Goal: Task Accomplishment & Management: Use online tool/utility

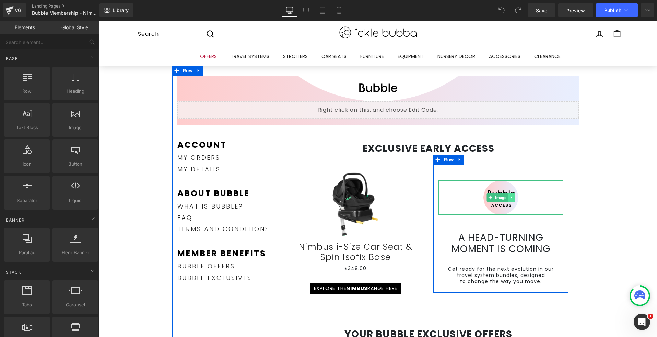
click at [511, 197] on icon at bounding box center [511, 197] width 1 height 2
click at [514, 195] on icon at bounding box center [516, 197] width 4 height 4
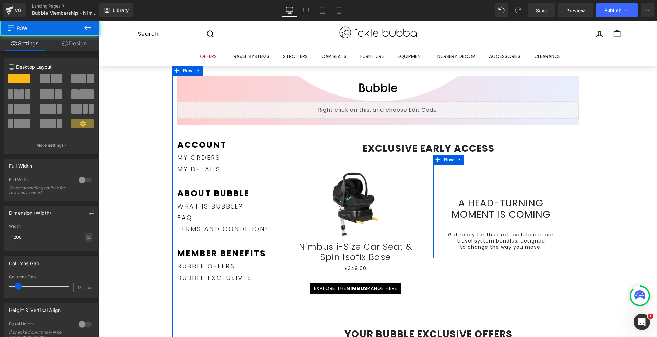
click at [496, 179] on div "A head-turning moment is coming Heading Get ready for the next evolution in our…" at bounding box center [501, 206] width 135 height 104
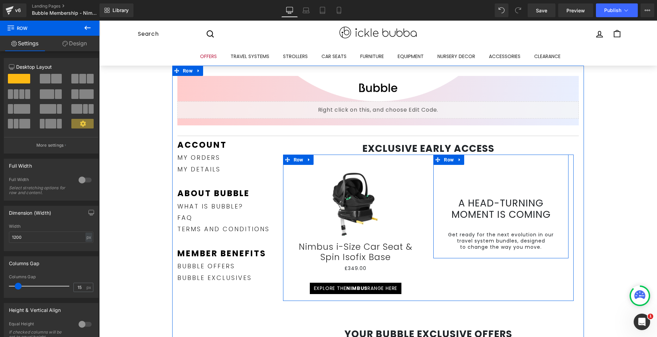
click at [494, 177] on div "A head-turning moment is coming Heading Get ready for the next evolution in our…" at bounding box center [501, 206] width 135 height 104
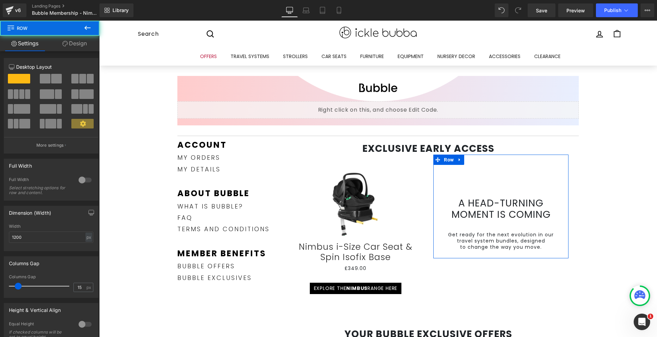
click at [67, 43] on icon at bounding box center [64, 43] width 5 height 5
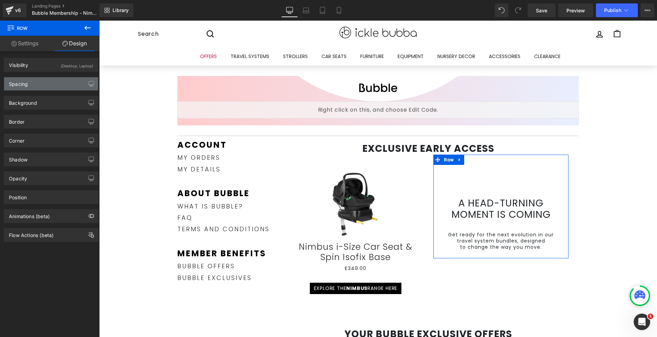
click at [62, 86] on div "Spacing" at bounding box center [51, 83] width 94 height 13
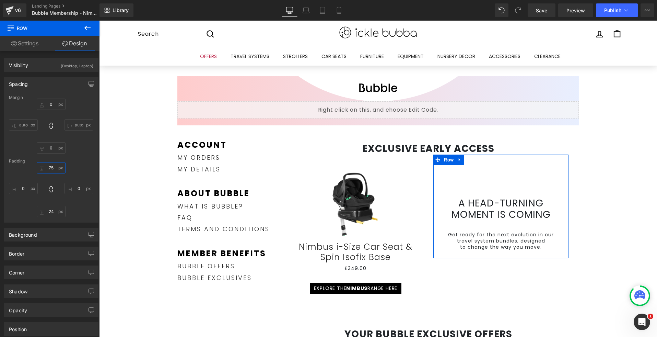
click at [53, 165] on input "75" at bounding box center [51, 167] width 29 height 11
type input "M"
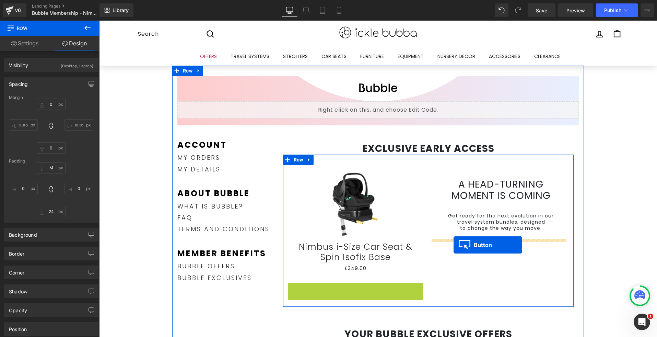
drag, startPoint x: 339, startPoint y: 288, endPoint x: 454, endPoint y: 245, distance: 122.9
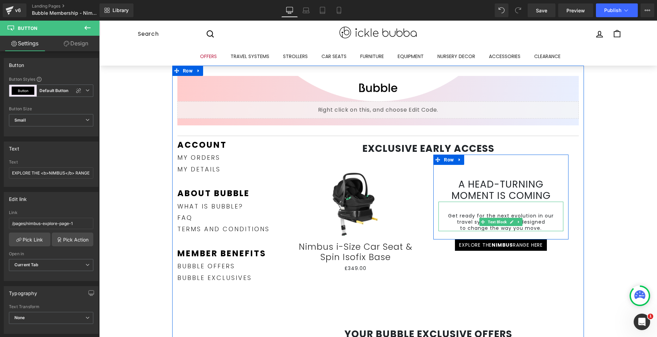
click at [535, 207] on div "Get ready for the next evolution in our travel system bundles, designed to chan…" at bounding box center [501, 217] width 125 height 30
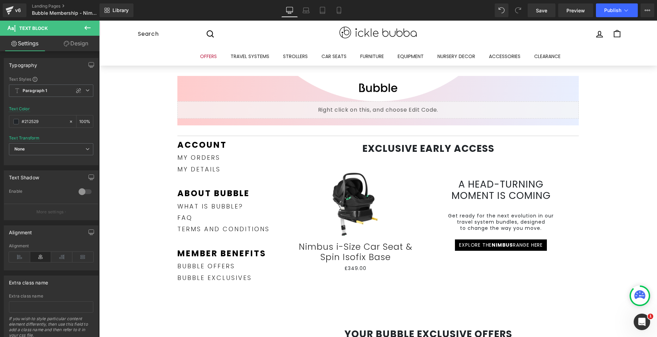
click at [73, 44] on link "Design" at bounding box center [76, 43] width 50 height 15
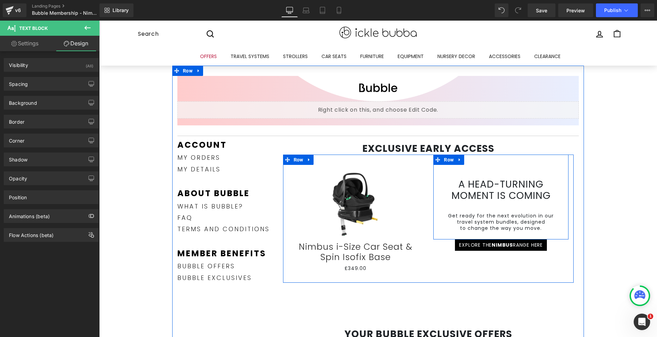
click at [515, 235] on div "A head-turning moment is coming Heading Get ready for the next evolution in our…" at bounding box center [501, 196] width 135 height 85
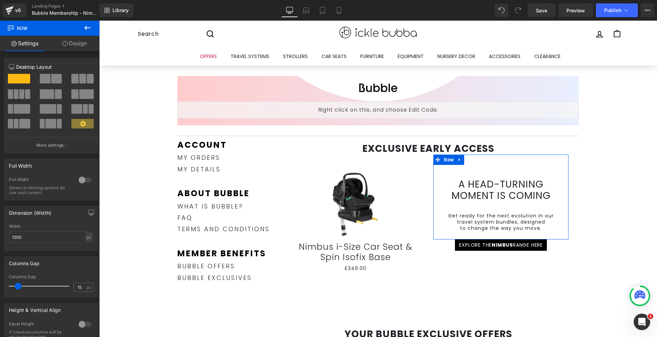
click at [65, 43] on icon at bounding box center [64, 43] width 5 height 5
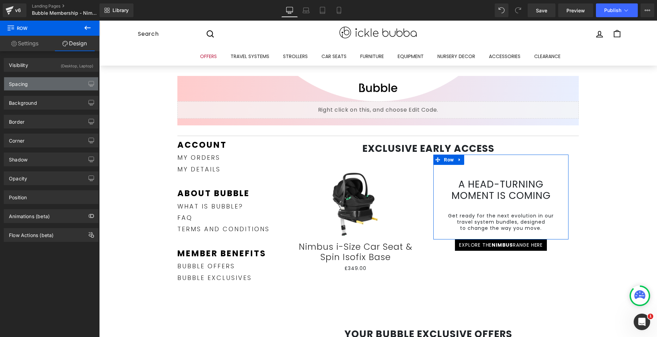
click at [38, 80] on div "Spacing" at bounding box center [51, 83] width 94 height 13
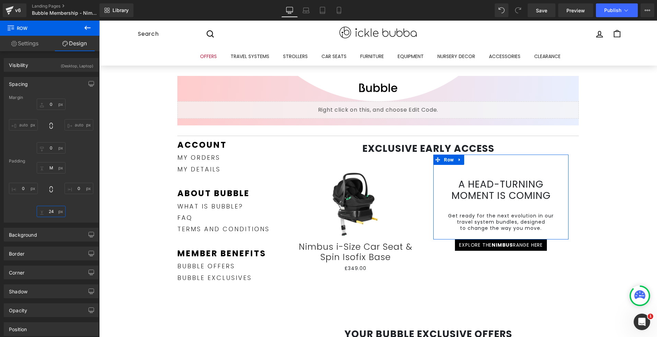
click at [51, 211] on input "24" at bounding box center [51, 211] width 29 height 11
type input "L"
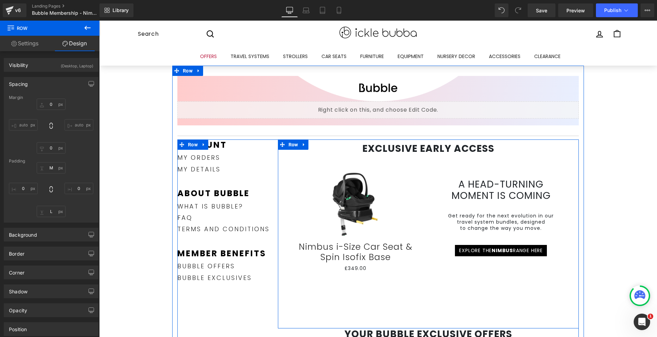
click at [559, 294] on div "EXCLUSIVE EARLY ACCESS Heading Sale Off (P) Image Nimbus i-Size Car Seat & Spin…" at bounding box center [428, 233] width 301 height 189
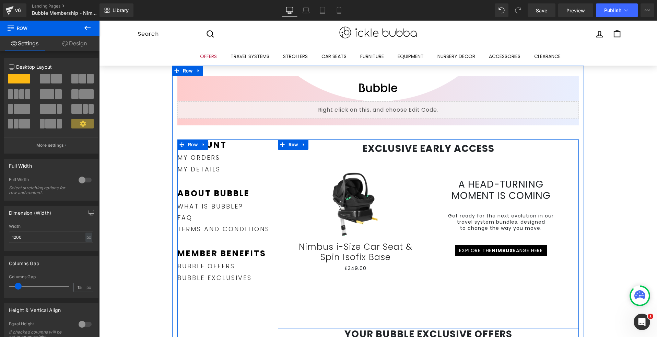
scroll to position [134, 0]
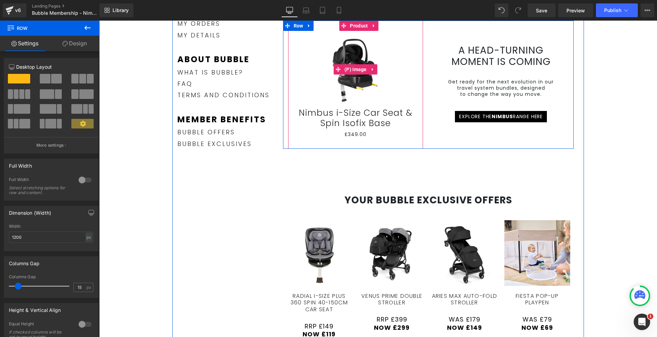
click at [352, 84] on img at bounding box center [355, 69] width 77 height 77
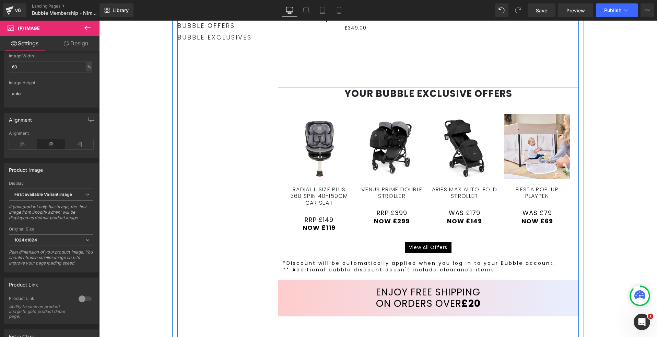
scroll to position [281, 0]
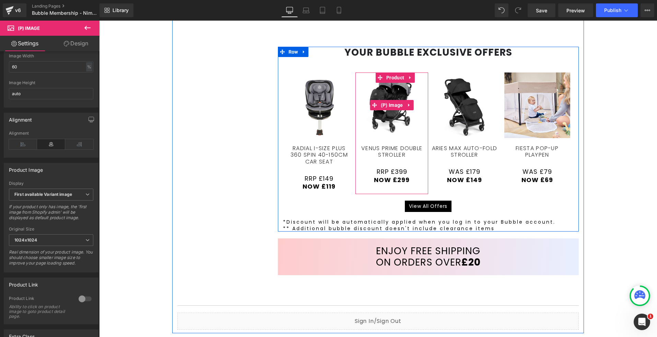
click at [383, 114] on img at bounding box center [392, 105] width 66 height 66
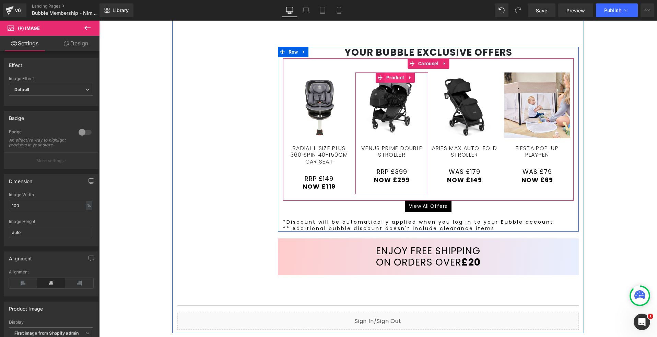
click at [393, 78] on span "Product" at bounding box center [395, 77] width 21 height 10
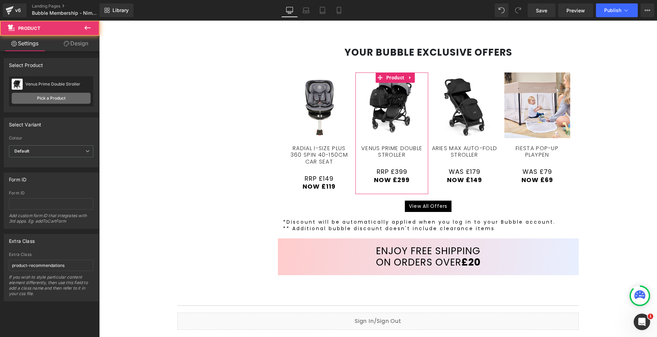
click at [68, 99] on link "Pick a Product" at bounding box center [51, 98] width 79 height 11
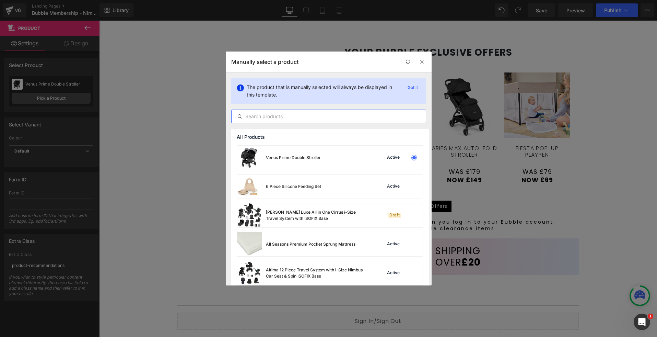
click at [318, 116] on input "text" at bounding box center [329, 116] width 194 height 8
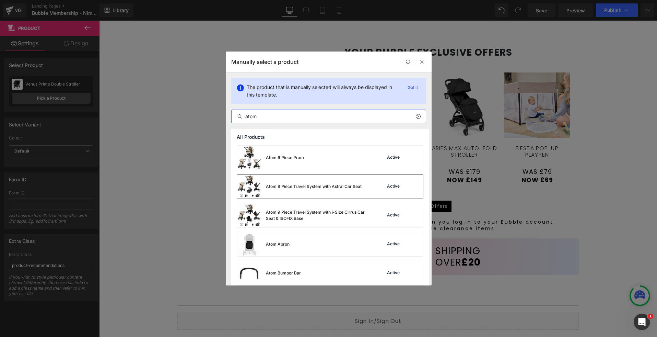
type input "atom"
click at [317, 194] on div "Atom 8 Piece Travel System with Astral Car Seat" at bounding box center [299, 186] width 125 height 24
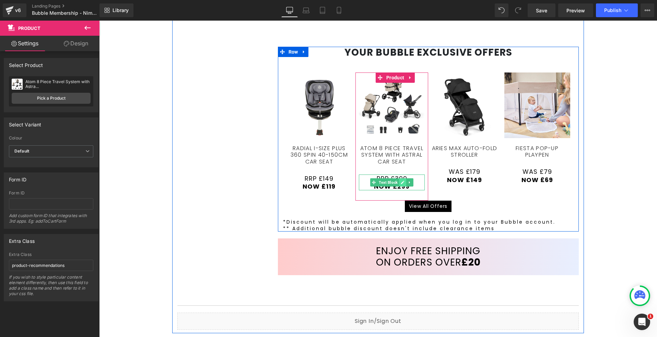
click at [401, 181] on icon at bounding box center [403, 182] width 4 height 4
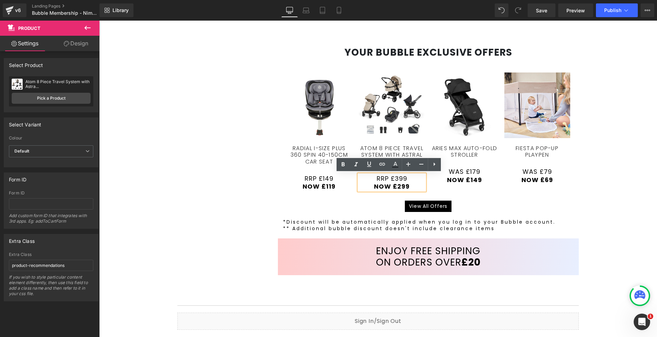
click at [401, 178] on span "RRP £399" at bounding box center [392, 178] width 31 height 9
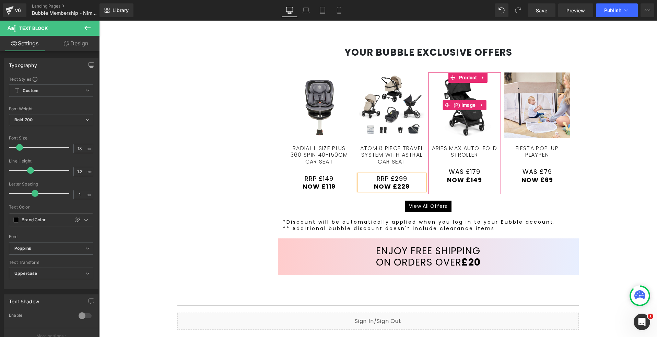
click at [452, 104] on span "(P) Image" at bounding box center [465, 105] width 26 height 10
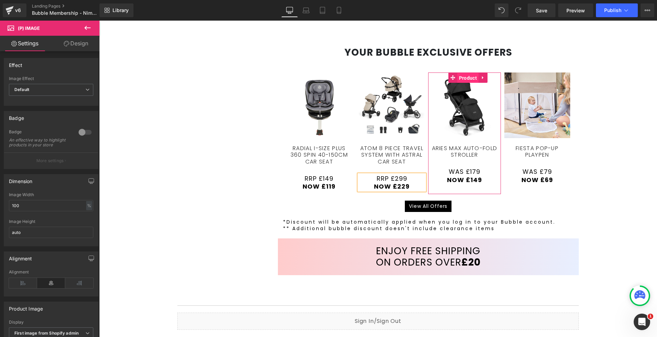
click at [458, 79] on span "Product" at bounding box center [468, 78] width 21 height 10
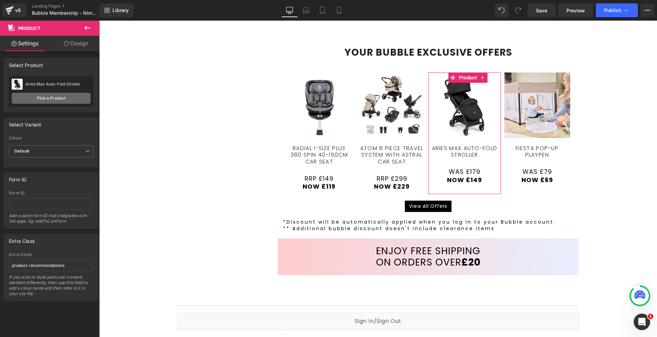
click at [66, 101] on link "Pick a Product" at bounding box center [51, 98] width 79 height 11
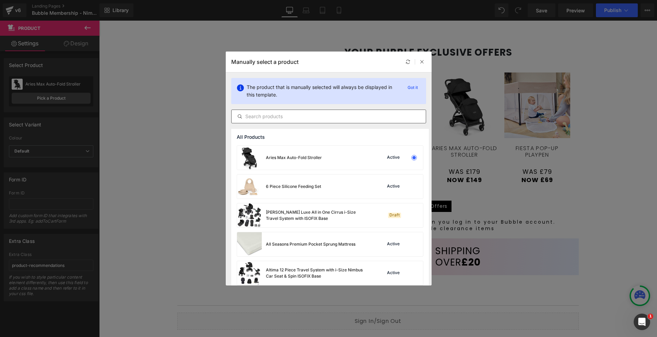
click at [290, 116] on input "text" at bounding box center [329, 116] width 194 height 8
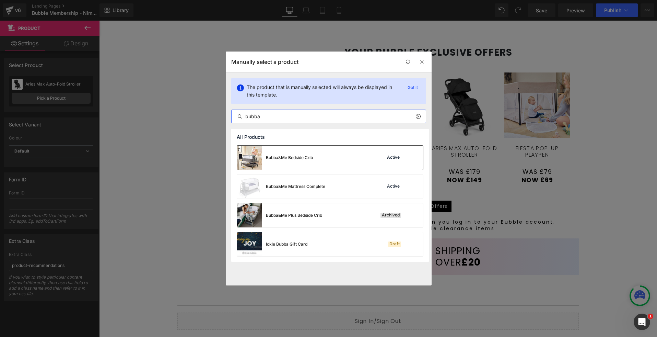
type input "bubba"
drag, startPoint x: 301, startPoint y: 161, endPoint x: 228, endPoint y: 131, distance: 79.6
click at [301, 161] on div "Bubba&Me Bedside Crib" at bounding box center [275, 158] width 76 height 24
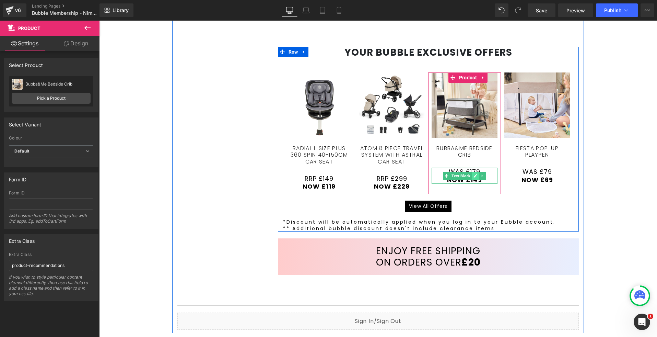
click at [475, 175] on link at bounding box center [475, 176] width 7 height 8
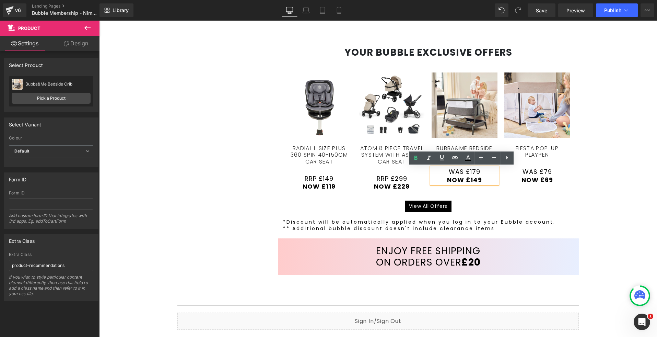
drag, startPoint x: 472, startPoint y: 173, endPoint x: 476, endPoint y: 173, distance: 4.1
click at [472, 173] on span "Was £179" at bounding box center [465, 171] width 32 height 9
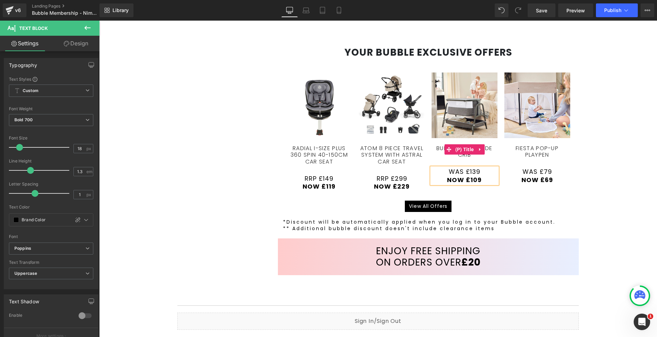
click at [467, 154] on link "Bubba&Me Bedside Crib" at bounding box center [465, 148] width 66 height 20
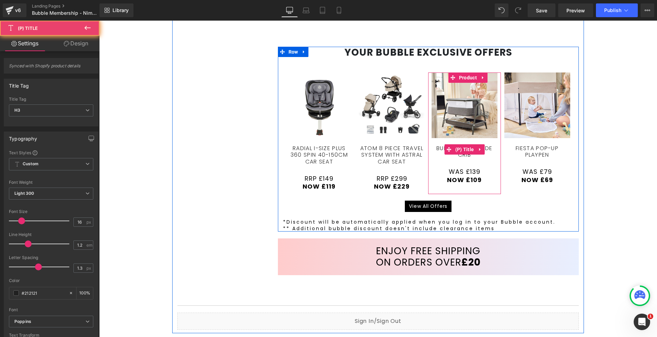
click at [483, 158] on h3 "Bubba&Me Bedside Crib" at bounding box center [465, 149] width 66 height 23
click at [486, 149] on link "Bubba&Me Bedside Crib" at bounding box center [465, 148] width 66 height 20
click at [466, 149] on span "(P) Title" at bounding box center [465, 149] width 22 height 10
click at [460, 150] on span "(P) Title" at bounding box center [465, 149] width 22 height 10
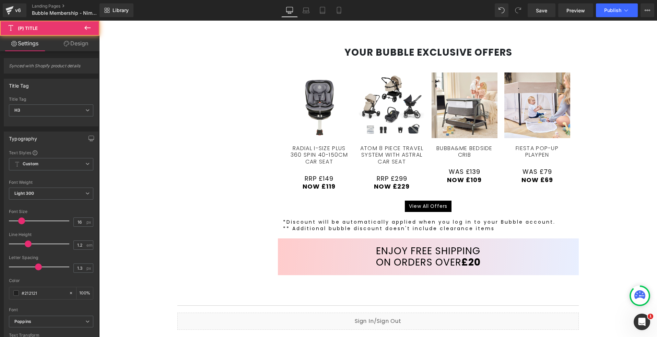
click at [64, 41] on icon at bounding box center [66, 43] width 5 height 5
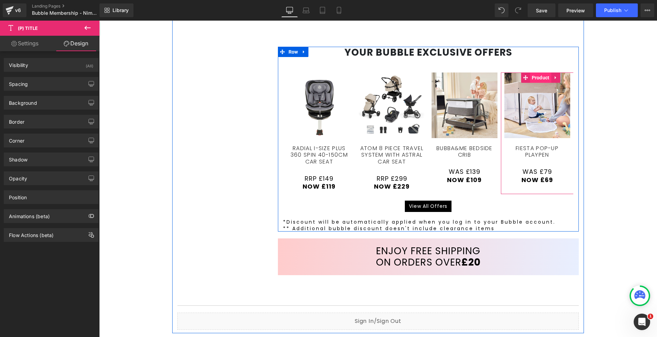
click at [537, 80] on span "Product" at bounding box center [540, 77] width 21 height 10
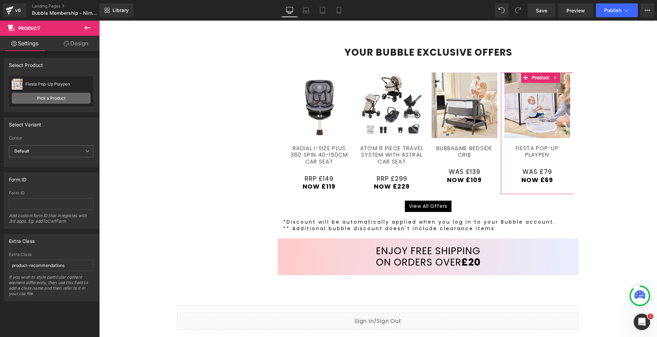
click at [59, 102] on link "Pick a Product" at bounding box center [51, 98] width 79 height 11
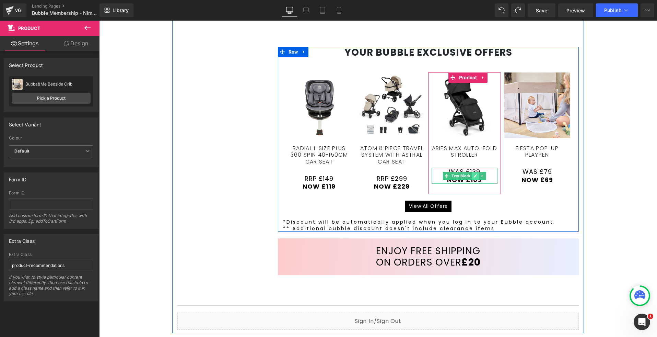
click at [475, 173] on link at bounding box center [475, 176] width 7 height 8
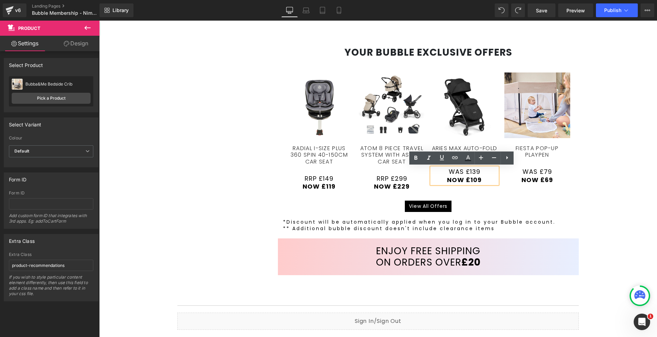
click at [470, 172] on span "Was £139" at bounding box center [465, 171] width 32 height 9
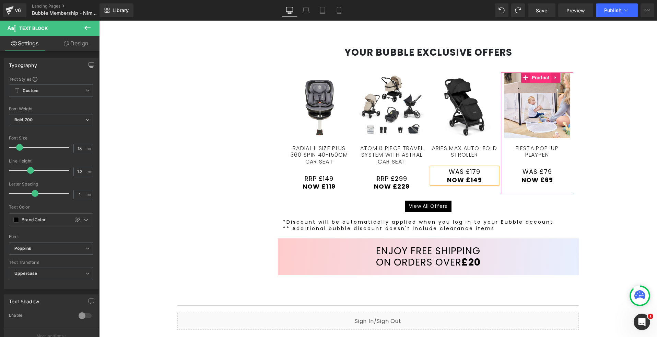
click at [541, 78] on span "Product" at bounding box center [540, 77] width 21 height 10
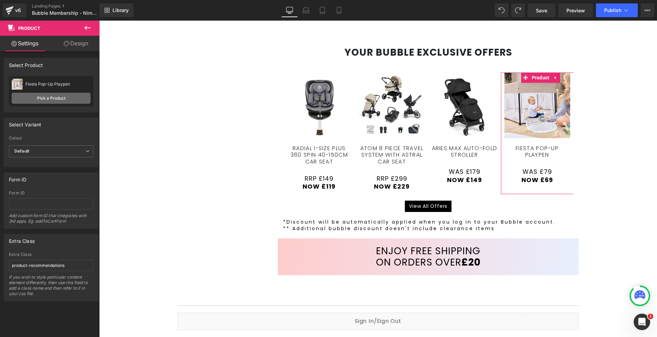
click at [44, 100] on link "Pick a Product" at bounding box center [51, 98] width 79 height 11
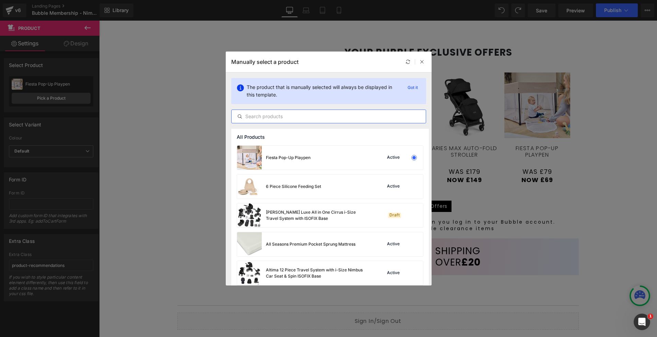
click at [280, 119] on input "text" at bounding box center [329, 116] width 194 height 8
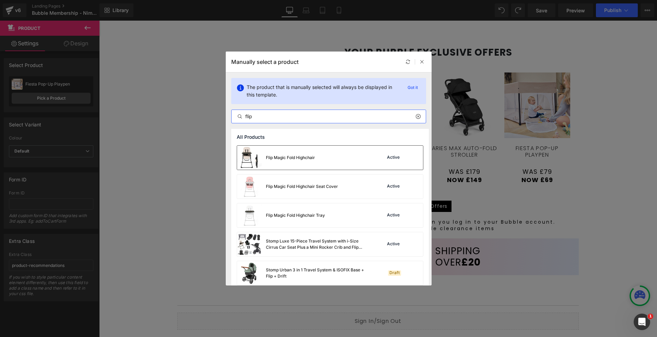
type input "flip"
click at [309, 162] on div "Flip Magic Fold Highchair" at bounding box center [276, 158] width 78 height 24
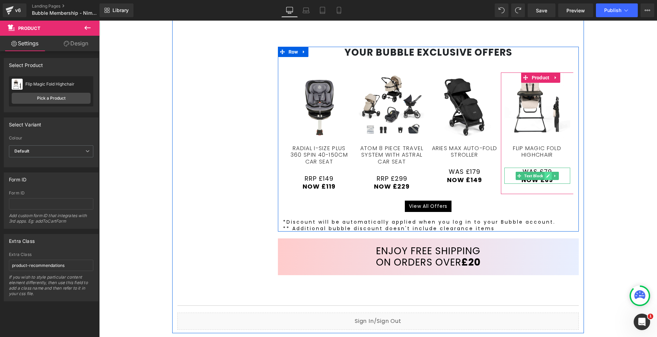
click at [547, 174] on icon at bounding box center [548, 175] width 3 height 3
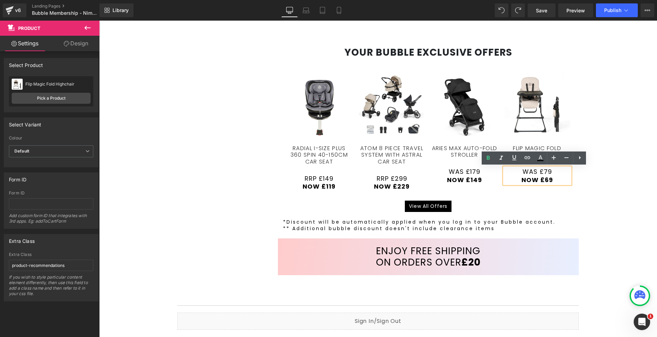
click at [539, 176] on p "NOW £69" at bounding box center [538, 180] width 66 height 8
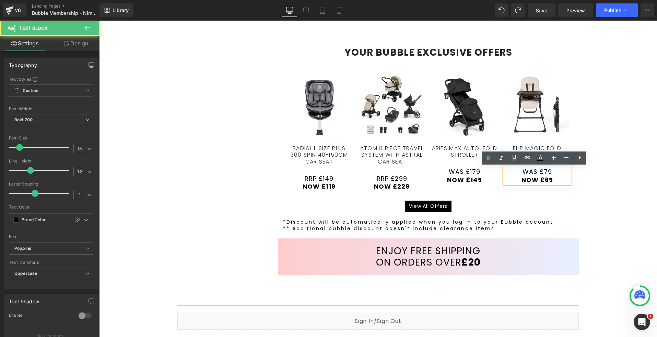
click at [541, 172] on span "Was £79" at bounding box center [538, 171] width 30 height 9
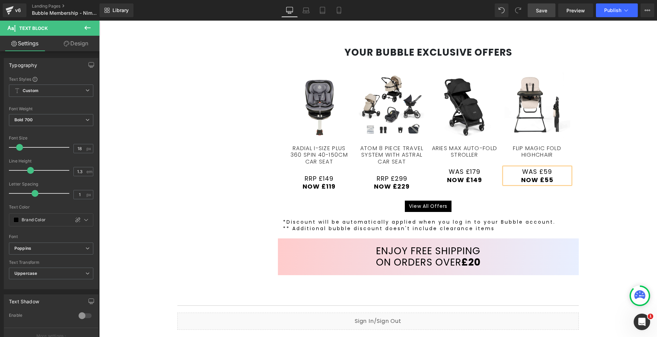
click at [547, 10] on span "Save" at bounding box center [541, 10] width 11 height 7
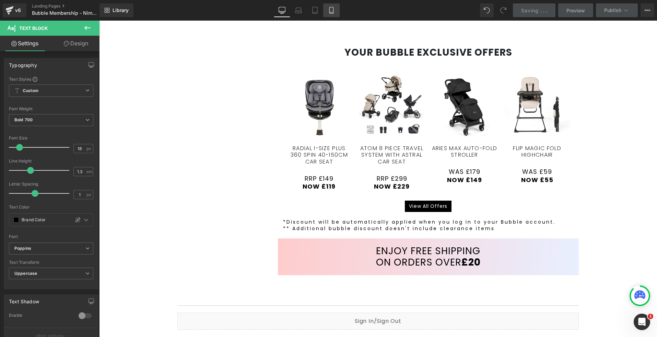
click at [330, 14] on link "Mobile" at bounding box center [331, 10] width 16 height 14
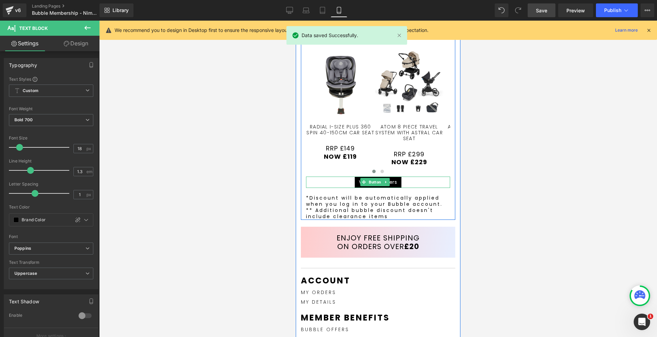
scroll to position [321, 0]
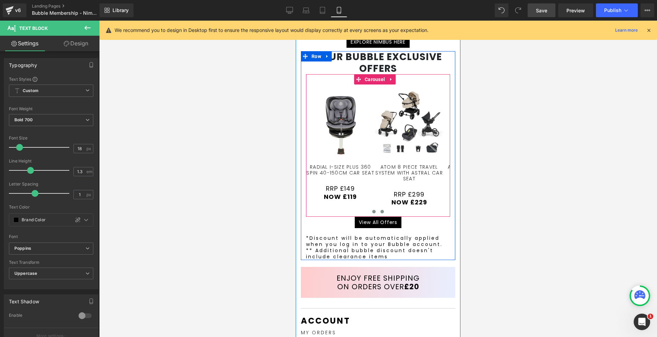
click at [381, 210] on span at bounding box center [382, 211] width 3 height 3
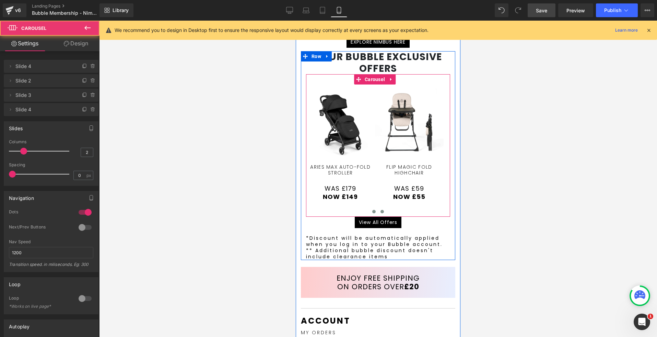
click at [372, 210] on span at bounding box center [373, 211] width 3 height 3
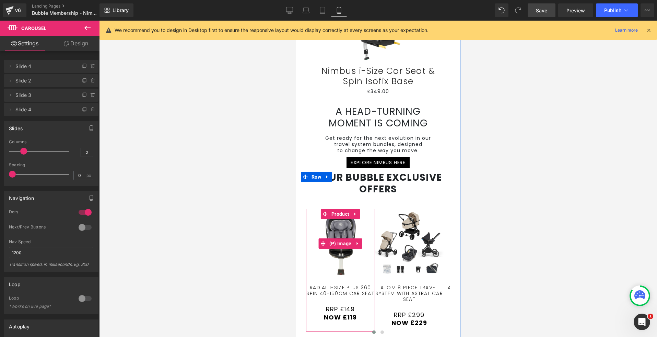
scroll to position [187, 0]
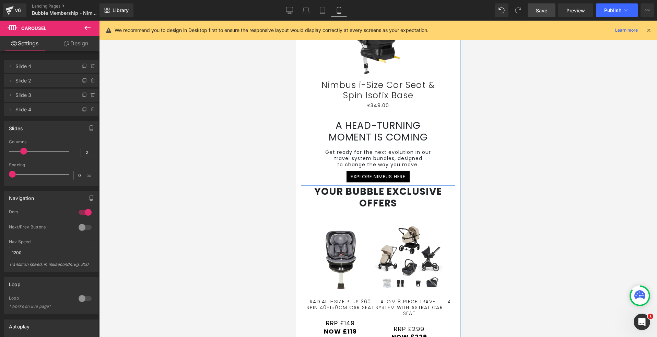
click at [425, 177] on div "EXPLORE NIMBUS HERE Button" at bounding box center [378, 176] width 144 height 11
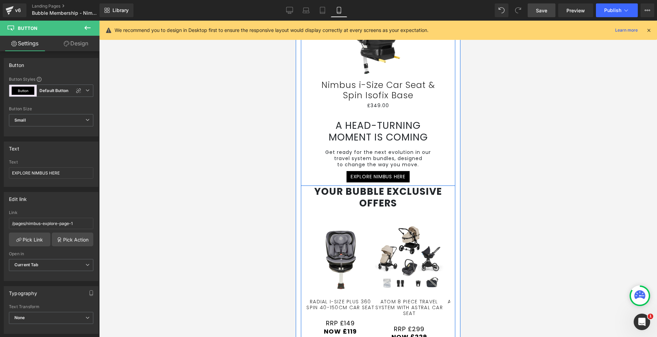
click at [445, 168] on div "EXCLUSIVE EARLY ACCESS Heading Sale Off (P) Image Nimbus i-Size Car Seat & Spin…" at bounding box center [378, 80] width 154 height 204
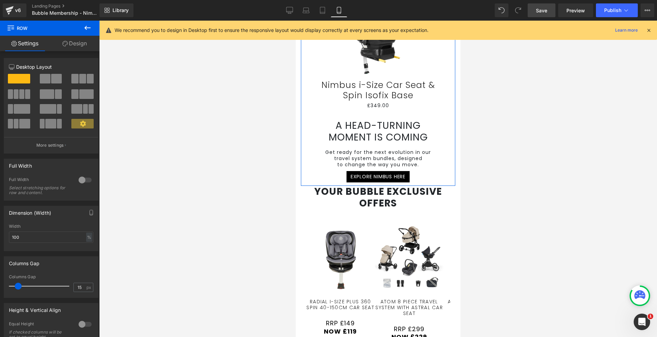
click at [73, 42] on link "Design" at bounding box center [75, 43] width 50 height 15
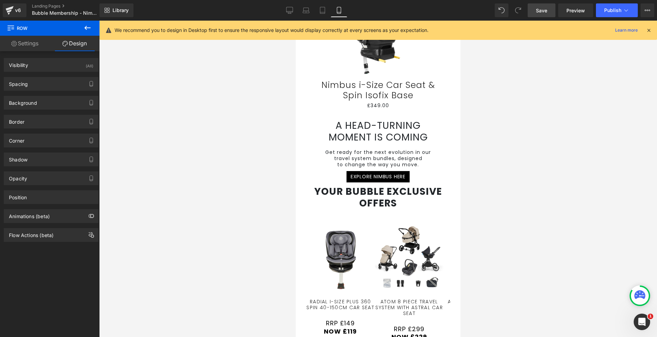
type input "0"
type input "S"
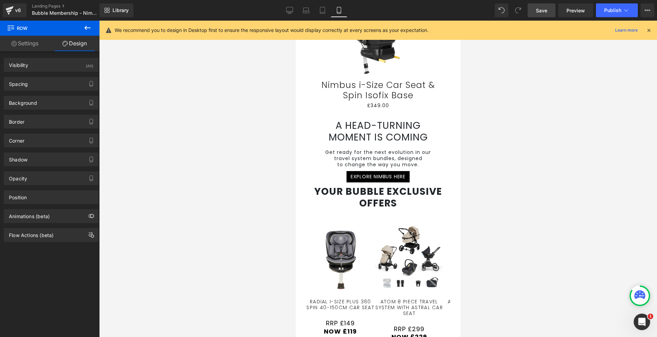
type input "0"
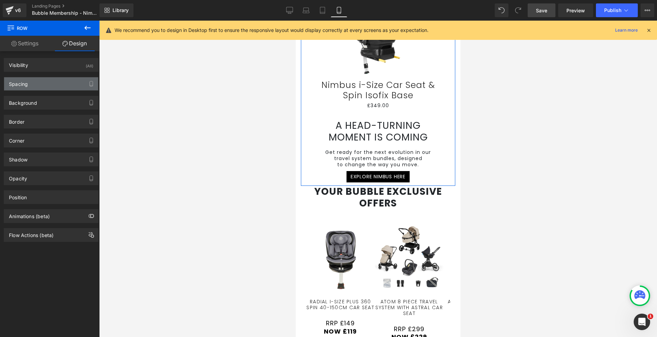
click at [61, 82] on div "Spacing" at bounding box center [51, 83] width 94 height 13
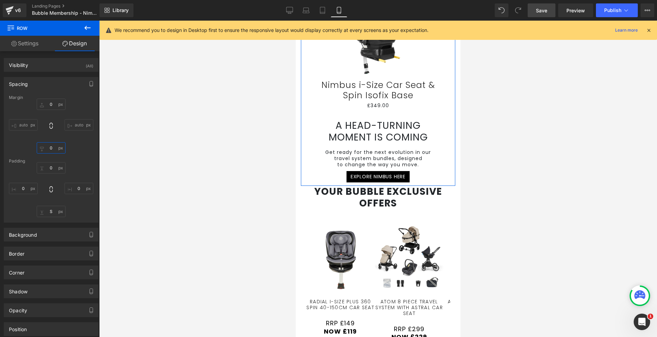
click at [58, 147] on input "0" at bounding box center [51, 147] width 29 height 11
click at [11, 147] on div "0px 0 auto auto 0px 0 XS S M L XL Edit Value auto auto" at bounding box center [51, 126] width 84 height 55
click at [46, 214] on input "S" at bounding box center [51, 211] width 29 height 11
type input "L"
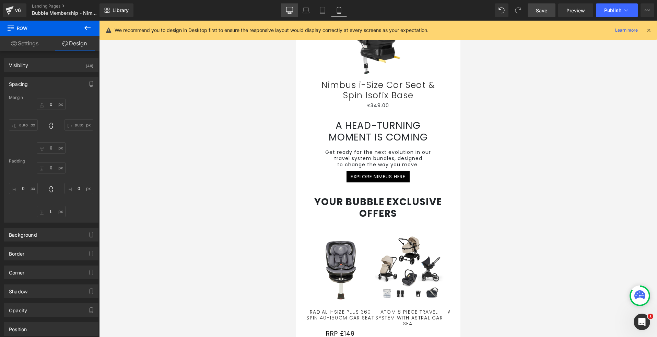
click at [287, 10] on icon at bounding box center [289, 9] width 7 height 5
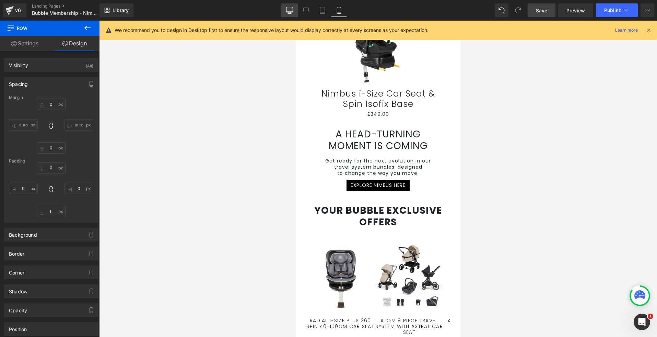
type input "0"
type input "L"
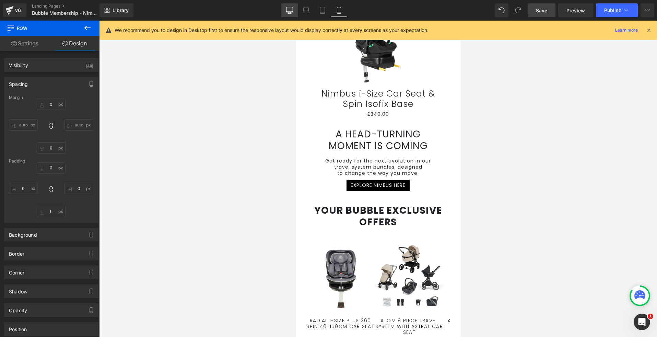
type input "0"
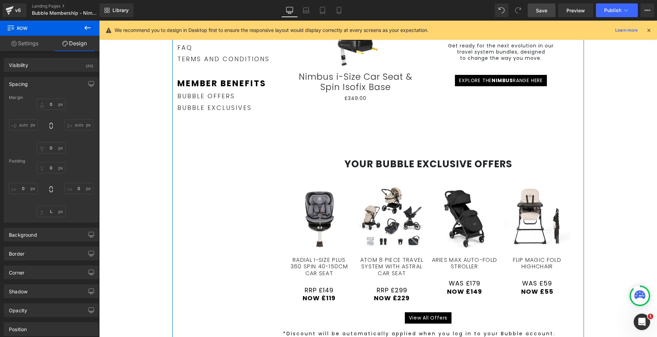
scroll to position [90, 0]
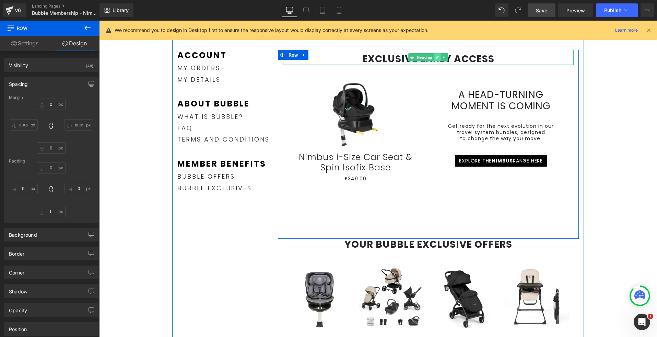
click at [434, 56] on link at bounding box center [437, 57] width 7 height 8
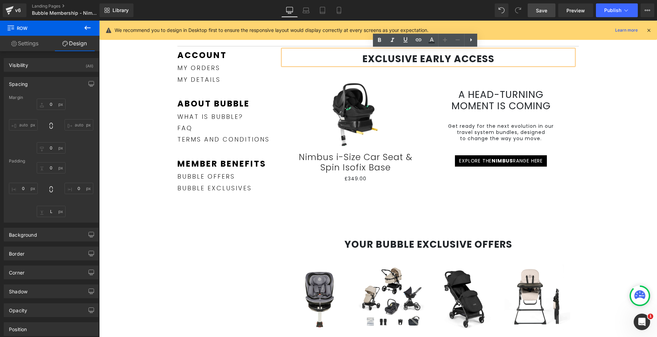
click at [406, 57] on strong "EXCLUSIVE EARLY ACCESS" at bounding box center [429, 58] width 132 height 13
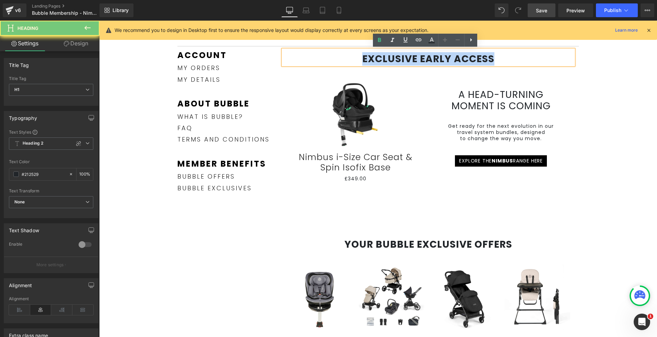
click at [406, 57] on strong "EXCLUSIVE EARLY ACCESS" at bounding box center [429, 58] width 132 height 13
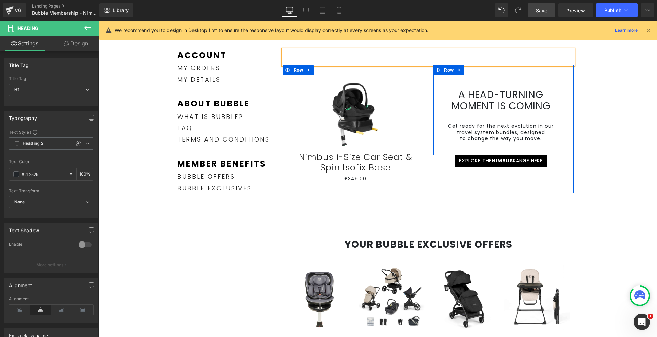
click at [484, 106] on h1 "A head-turning moment is coming" at bounding box center [501, 100] width 125 height 23
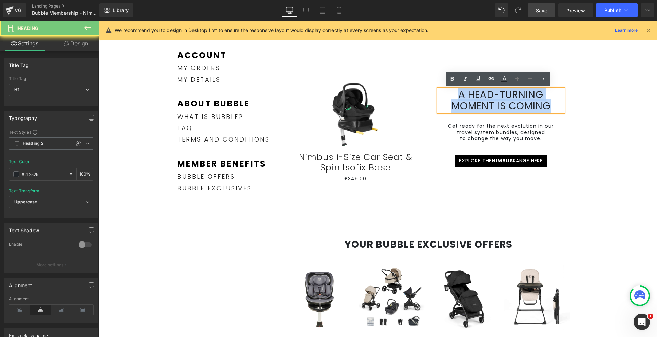
click at [484, 106] on h1 "A head-turning moment is coming" at bounding box center [501, 100] width 125 height 23
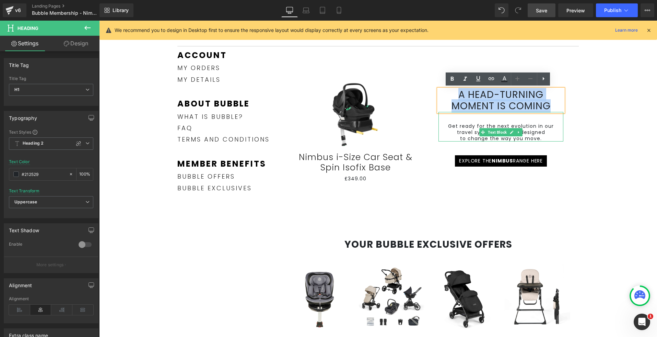
copy h1 "A head-turning moment is coming"
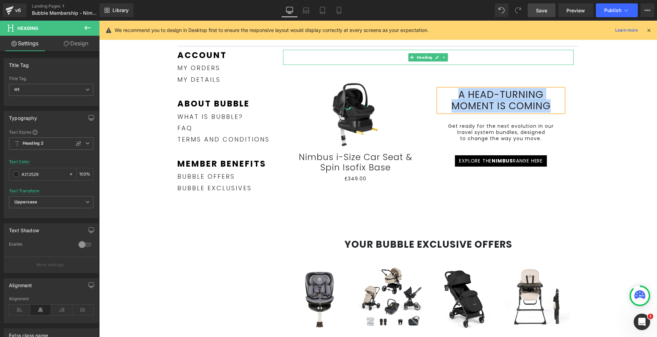
click at [389, 56] on h1 at bounding box center [428, 59] width 291 height 12
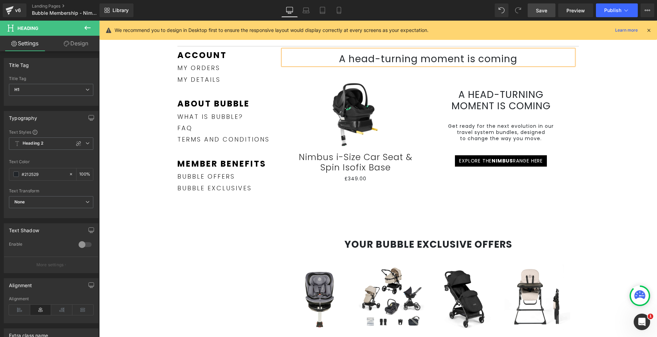
click at [404, 53] on h1 "A head-turning moment is coming" at bounding box center [428, 59] width 291 height 12
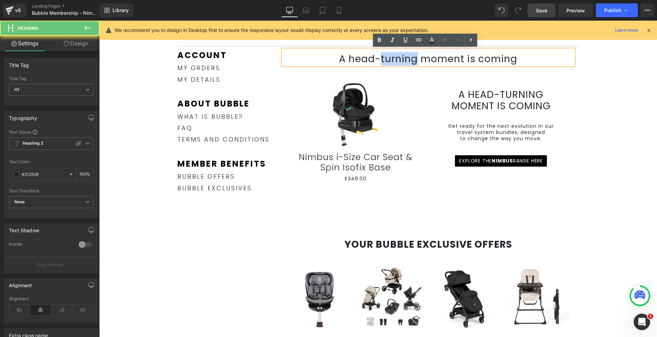
click at [404, 53] on h1 "A head-turning moment is coming" at bounding box center [428, 59] width 291 height 12
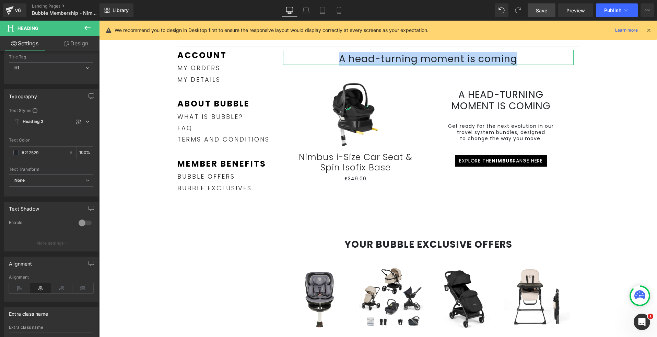
scroll to position [0, 0]
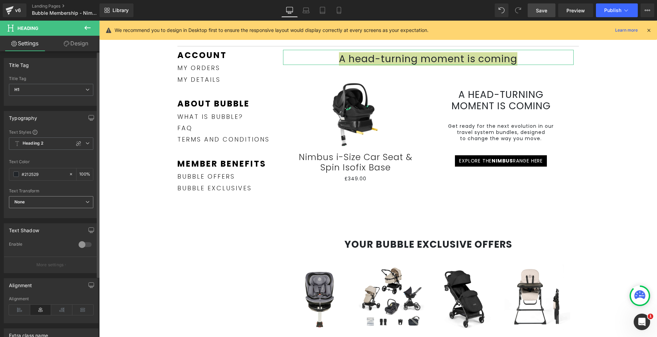
click at [50, 199] on span "None" at bounding box center [51, 202] width 84 height 12
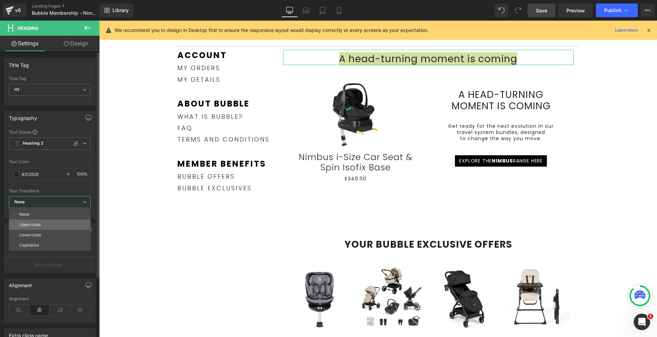
click at [46, 226] on li "Uppercase" at bounding box center [50, 224] width 82 height 10
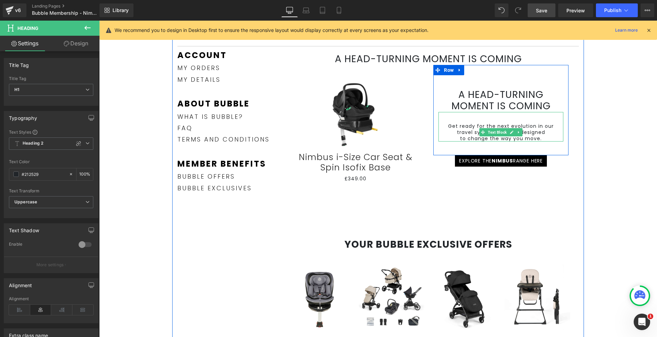
click at [498, 106] on h1 "A head-turning moment is coming" at bounding box center [501, 100] width 125 height 23
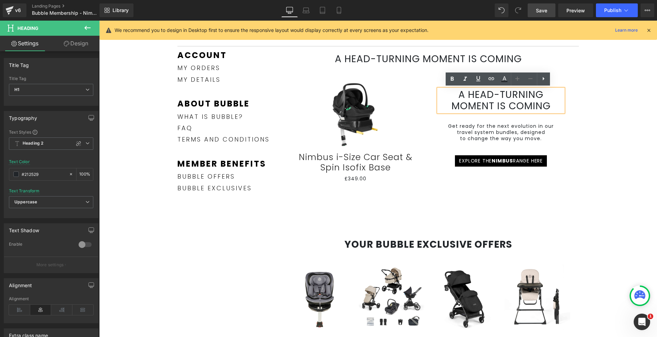
click at [536, 115] on div "Get ready for the next evolution in our travel system bundles, designed to chan…" at bounding box center [501, 127] width 125 height 30
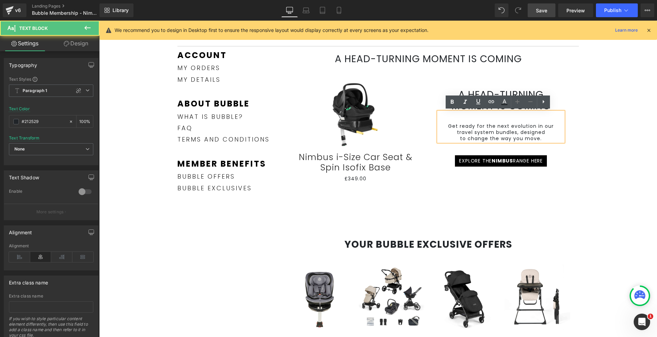
click at [528, 125] on p "Get ready for the next evolution in our" at bounding box center [501, 126] width 125 height 6
click at [537, 83] on div "A head-turning moment is coming Heading Get ready for the next evolution in our…" at bounding box center [501, 107] width 135 height 70
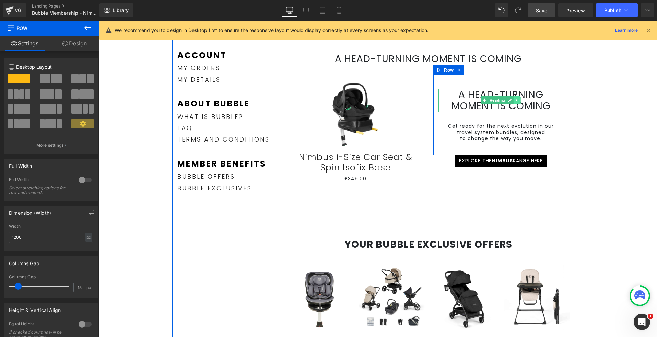
click at [516, 99] on icon at bounding box center [518, 100] width 4 height 4
click at [517, 101] on link at bounding box center [520, 100] width 7 height 8
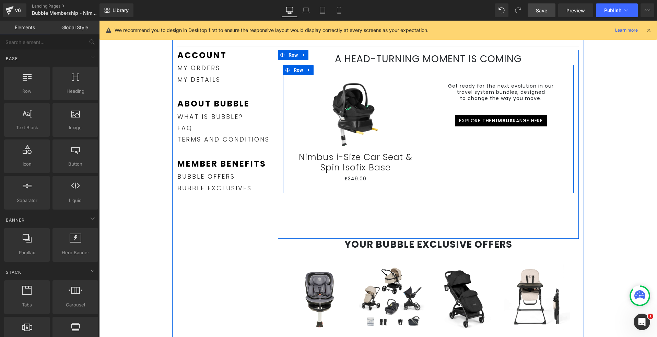
click at [514, 162] on div "Sale Off (P) Image Nimbus i-Size Car Seat & Spin Isofix Base (P) Title £349.00 …" at bounding box center [428, 129] width 291 height 128
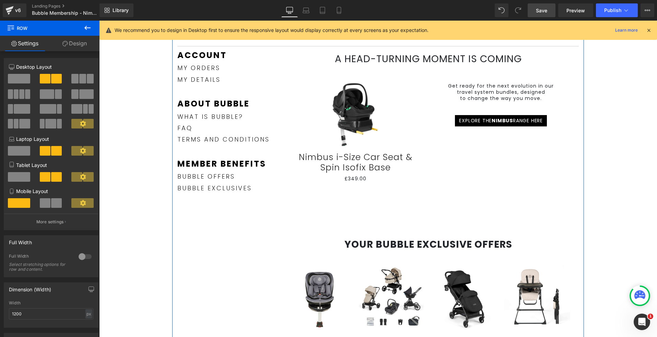
click at [496, 204] on div "A head-turning moment is coming Heading Sale Off (P) Image Nimbus i-Size Car Se…" at bounding box center [428, 144] width 301 height 189
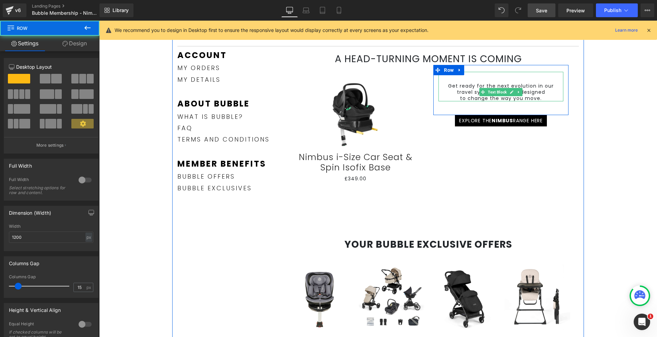
click at [491, 74] on div "Get ready for the next evolution in our travel system bundles, designed to chan…" at bounding box center [501, 87] width 125 height 30
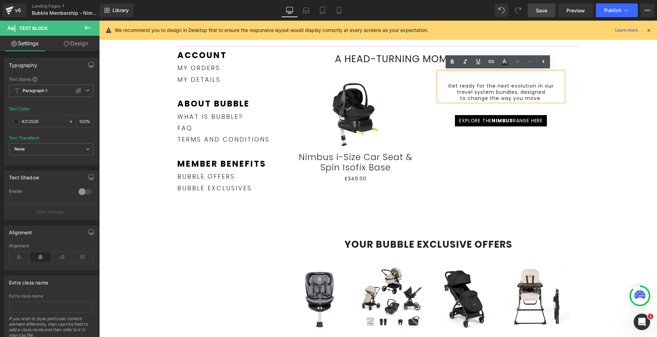
drag, startPoint x: 471, startPoint y: 150, endPoint x: 477, endPoint y: 118, distance: 32.5
click at [471, 150] on div "Sale Off (P) Image Nimbus i-Size Car Seat & Spin Isofix Base (P) Title £349.00 …" at bounding box center [428, 129] width 291 height 128
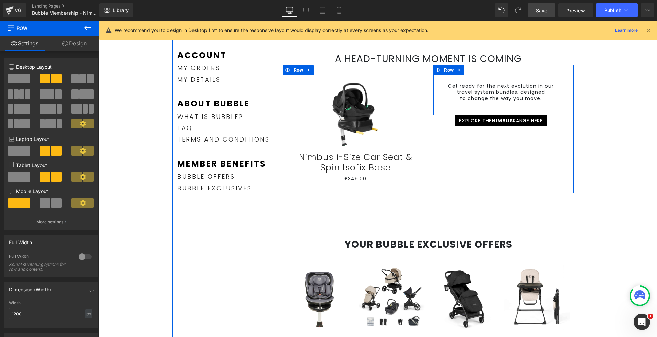
click at [503, 68] on div "Get ready for the next evolution in our travel system bundles, designed to chan…" at bounding box center [501, 90] width 135 height 50
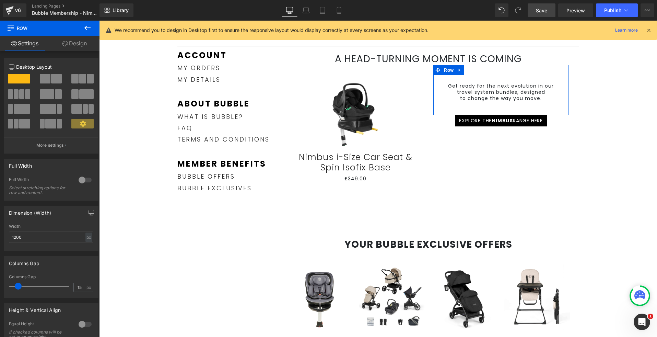
click at [82, 46] on link "Design" at bounding box center [75, 43] width 50 height 15
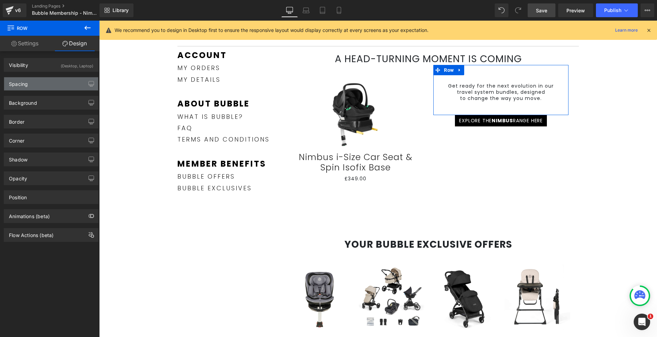
click at [53, 81] on div "Spacing" at bounding box center [51, 83] width 94 height 13
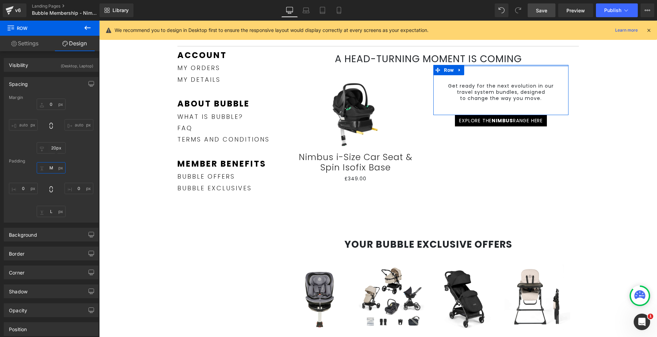
click at [55, 171] on input "M" at bounding box center [51, 167] width 29 height 11
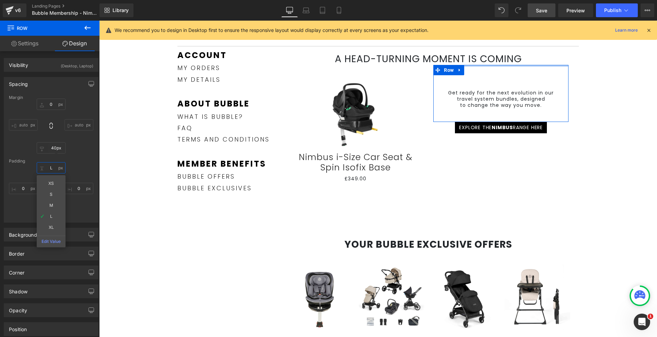
click at [56, 164] on input "L" at bounding box center [51, 167] width 29 height 11
type input "XL"
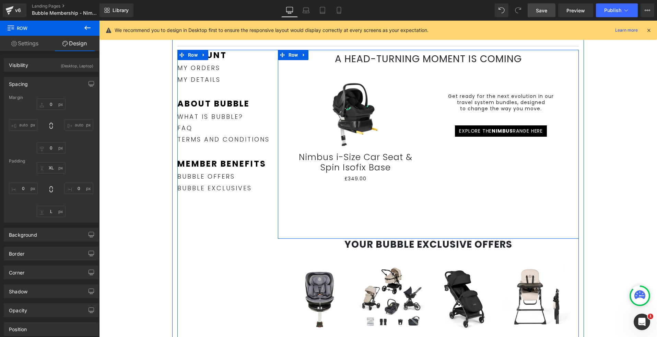
click at [509, 204] on div "A head-turning moment is coming Heading Sale Off (P) Image Nimbus i-Size Car Se…" at bounding box center [428, 144] width 301 height 189
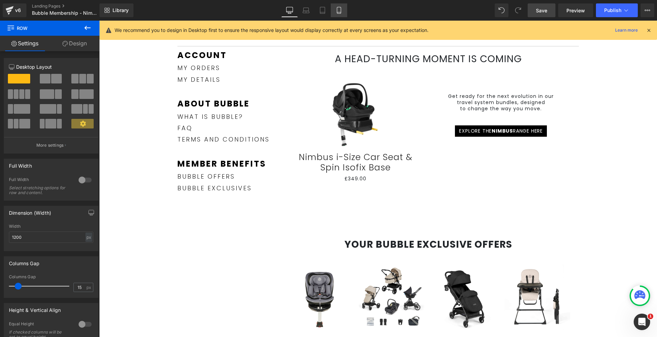
click at [344, 11] on link "Mobile" at bounding box center [339, 10] width 16 height 14
type input "100"
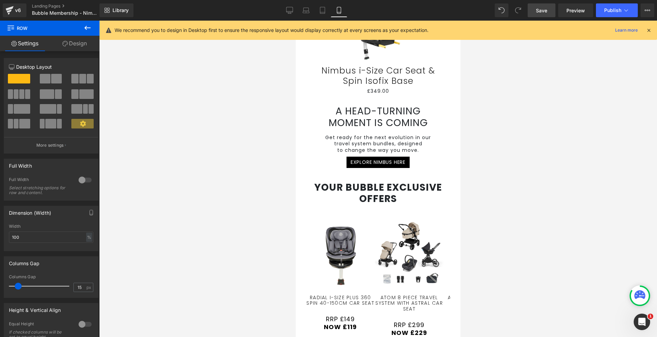
scroll to position [83, 0]
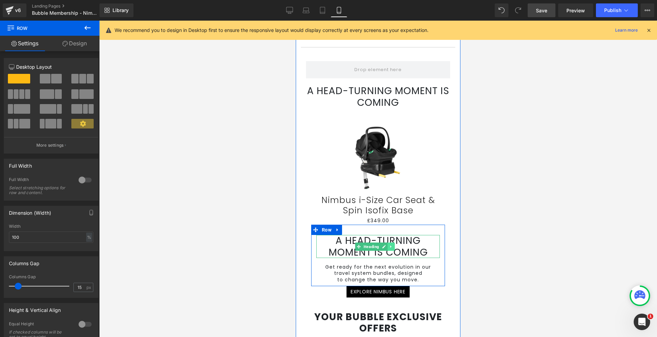
click at [389, 244] on icon at bounding box center [391, 246] width 4 height 4
click at [394, 244] on icon at bounding box center [395, 246] width 4 height 4
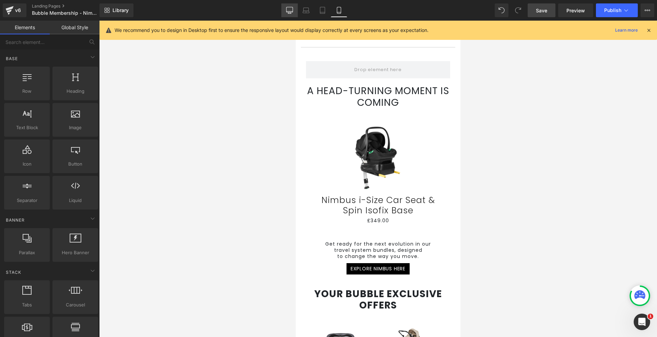
click at [289, 9] on icon at bounding box center [289, 10] width 7 height 7
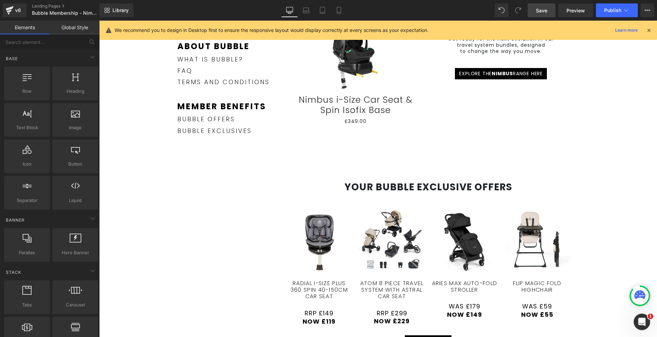
scroll to position [39, 0]
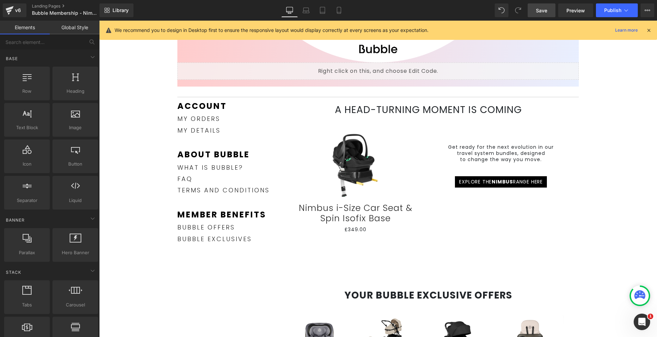
click at [539, 14] on link "Save" at bounding box center [542, 10] width 28 height 14
click at [606, 12] on span "Publish" at bounding box center [613, 10] width 17 height 5
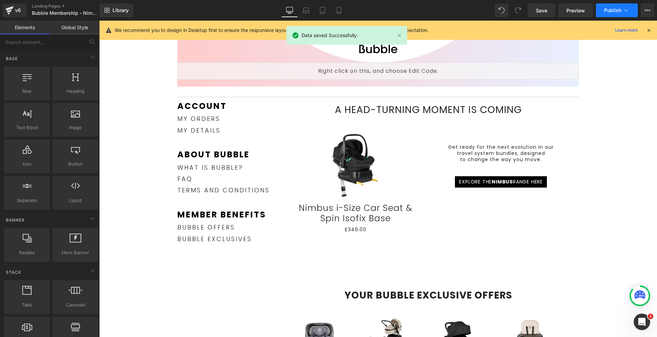
click at [606, 12] on span "Publish" at bounding box center [613, 10] width 17 height 5
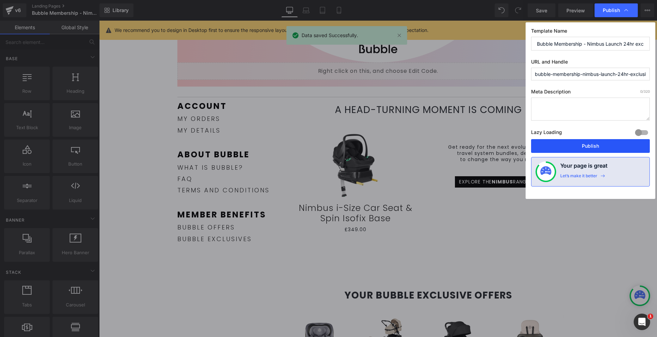
click at [589, 147] on button "Publish" at bounding box center [590, 146] width 119 height 14
